Goal: Navigation & Orientation: Find specific page/section

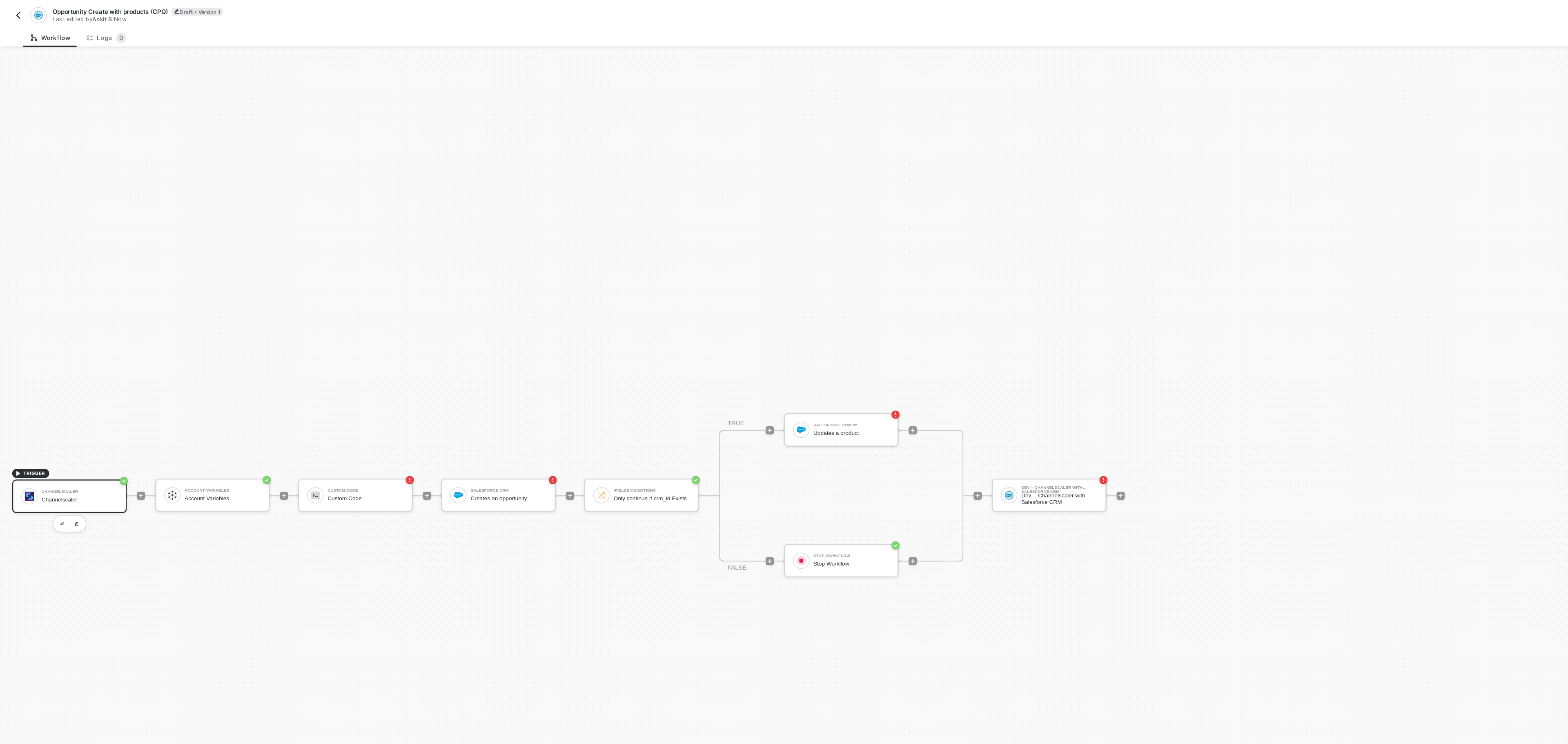
scroll to position [15, 0]
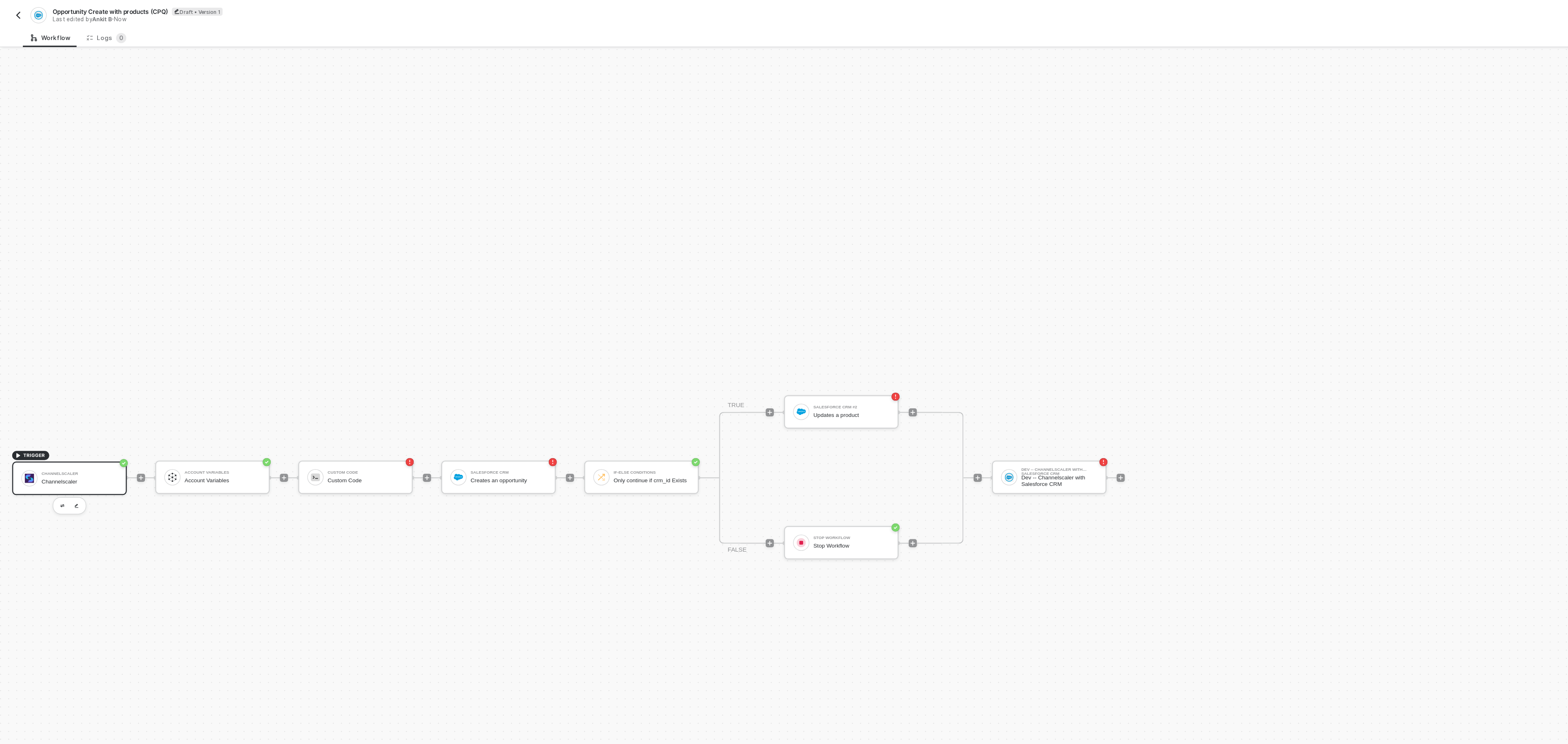
click at [10, 14] on button "button" at bounding box center [14, 12] width 10 height 10
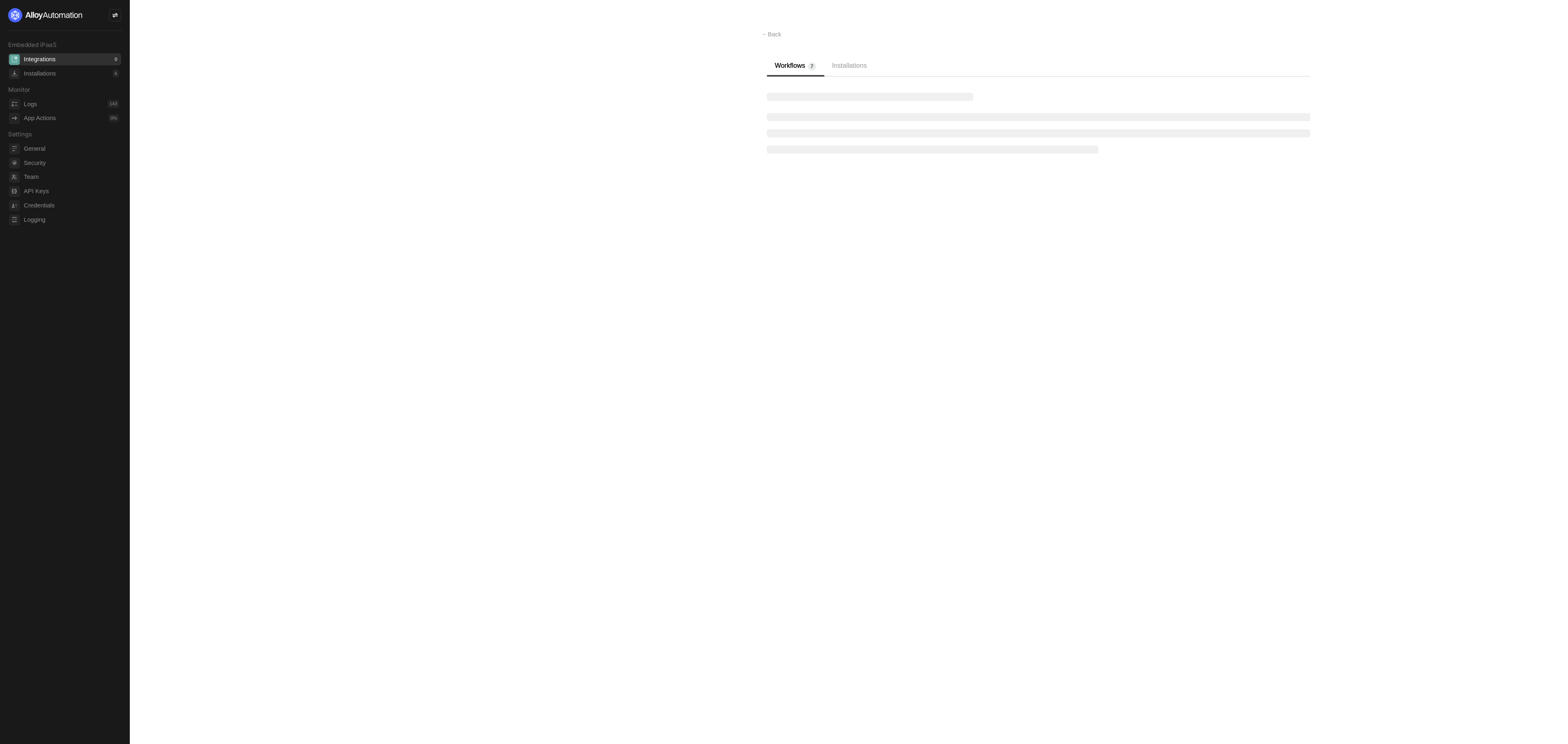
click at [204, 160] on main "← Back Workflows 7 Installations" at bounding box center [784, 372] width 1568 height 744
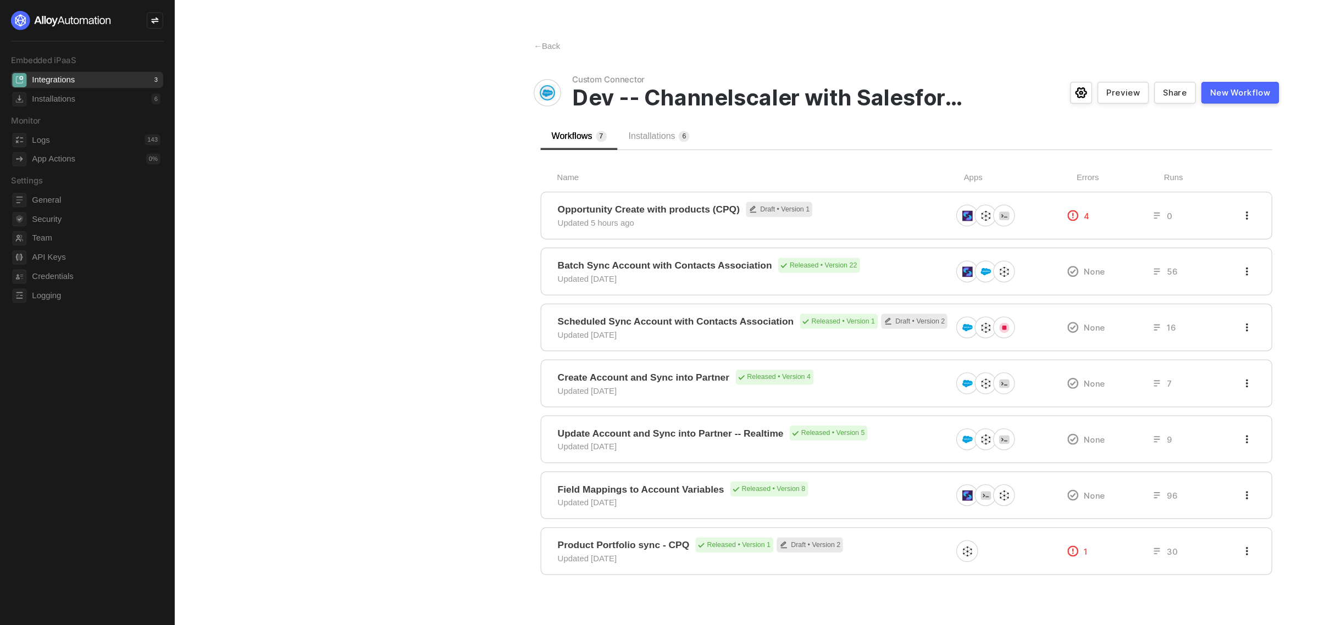
drag, startPoint x: 383, startPoint y: 165, endPoint x: 330, endPoint y: 162, distance: 53.4
drag, startPoint x: 363, startPoint y: 164, endPoint x: 402, endPoint y: 168, distance: 39.1
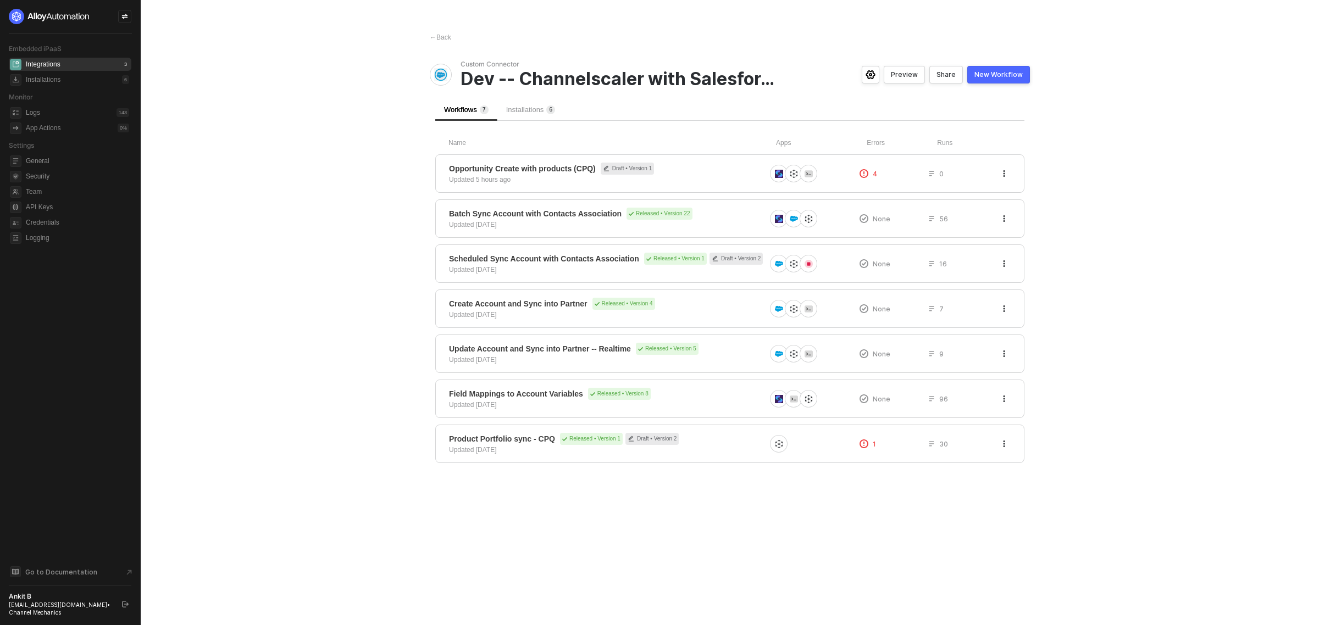
drag, startPoint x: 359, startPoint y: 166, endPoint x: 305, endPoint y: 213, distance: 71.2
click at [305, 213] on main "← Back Custom Connector Dev -- Channelscaler with Salesforce CRM Preview Share …" at bounding box center [659, 312] width 1319 height 625
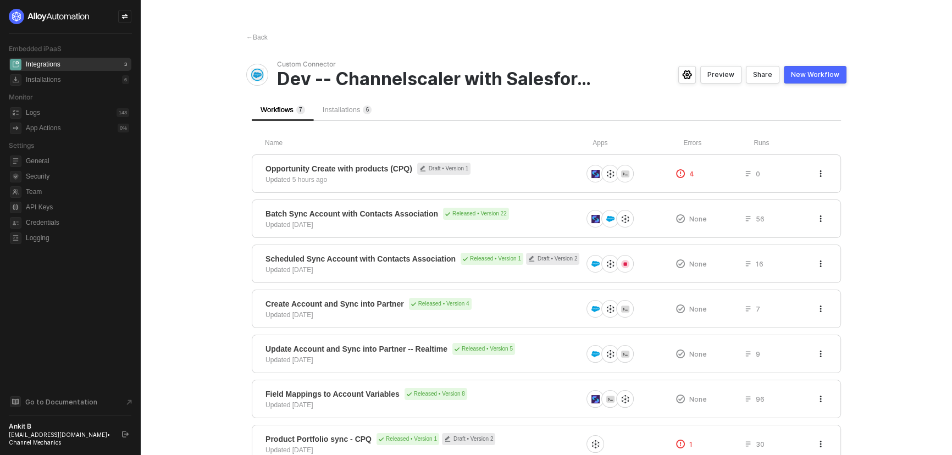
click at [120, 13] on div at bounding box center [124, 16] width 13 height 13
